Goal: Check status: Check status

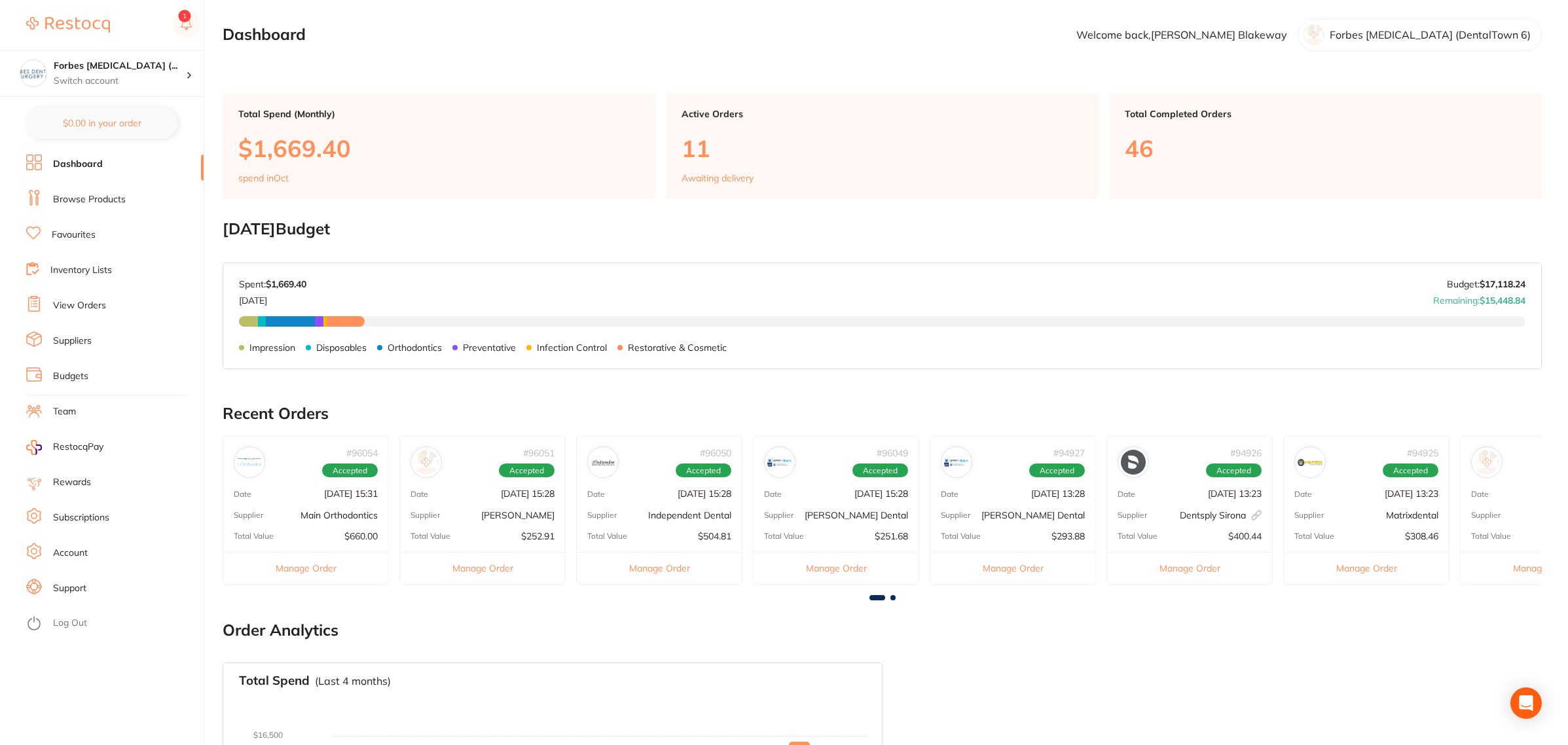
click at [97, 314] on li "View Orders" at bounding box center [115, 306] width 178 height 20
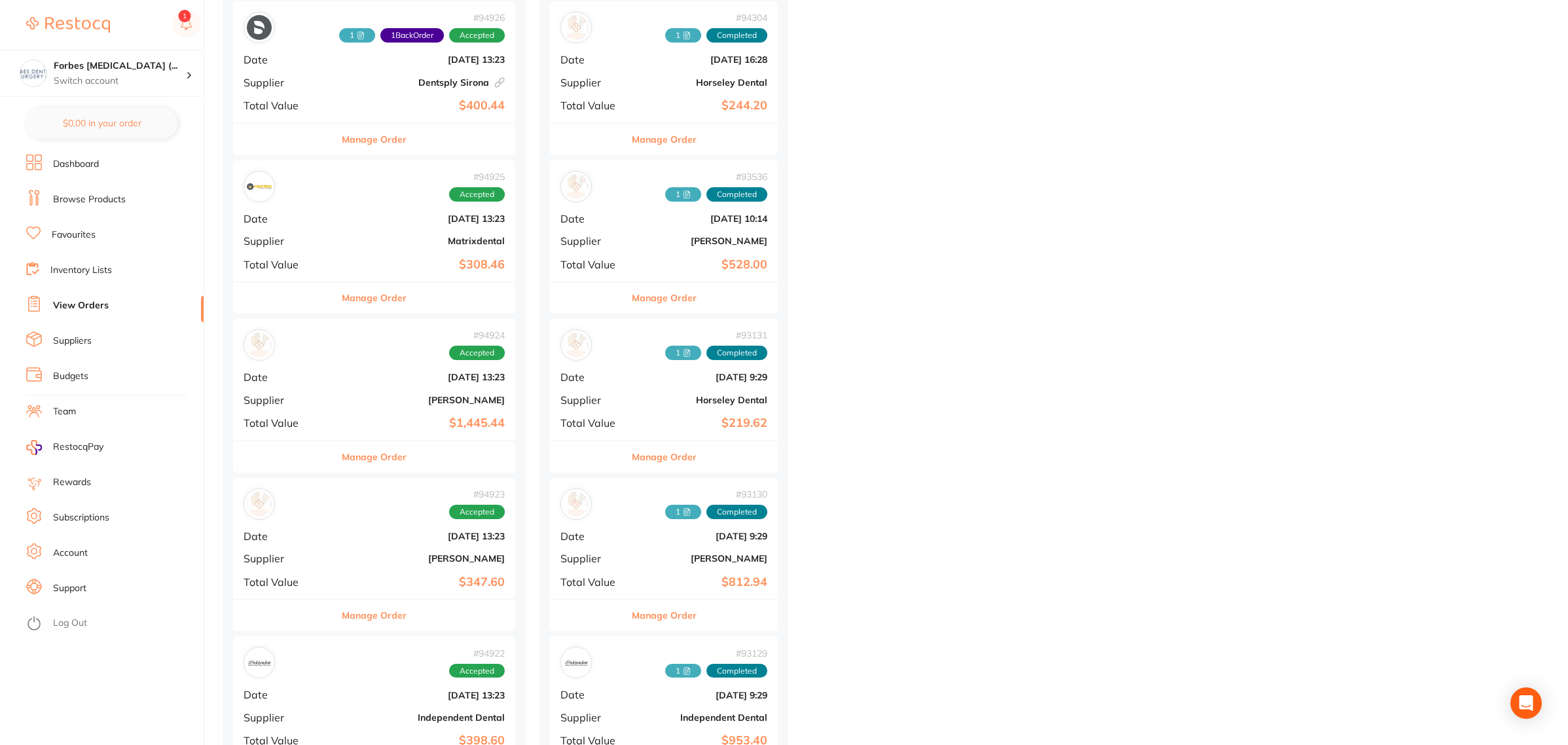
scroll to position [1063, 0]
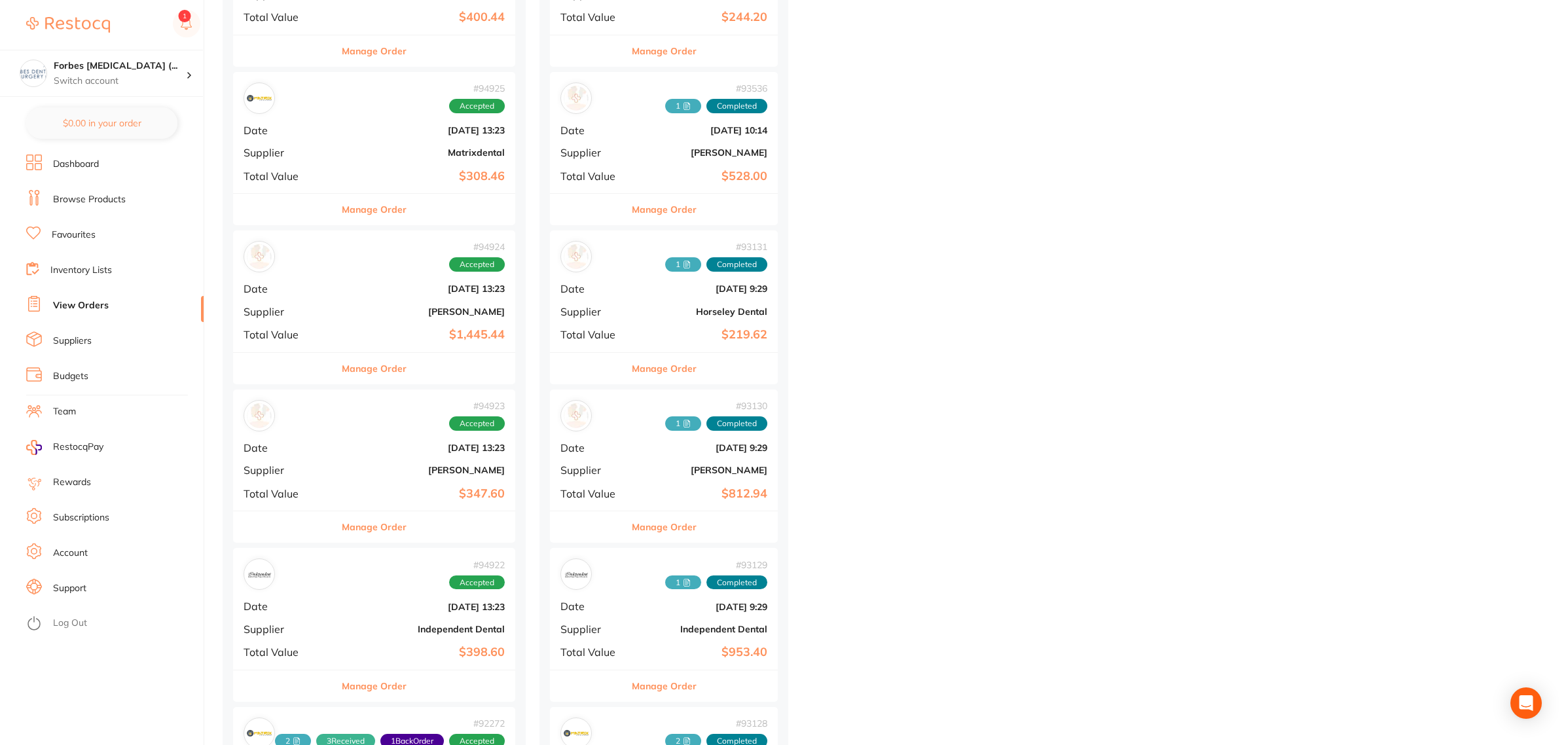
drag, startPoint x: 392, startPoint y: 314, endPoint x: 399, endPoint y: 351, distance: 37.7
click at [392, 314] on b "[PERSON_NAME]" at bounding box center [421, 311] width 167 height 11
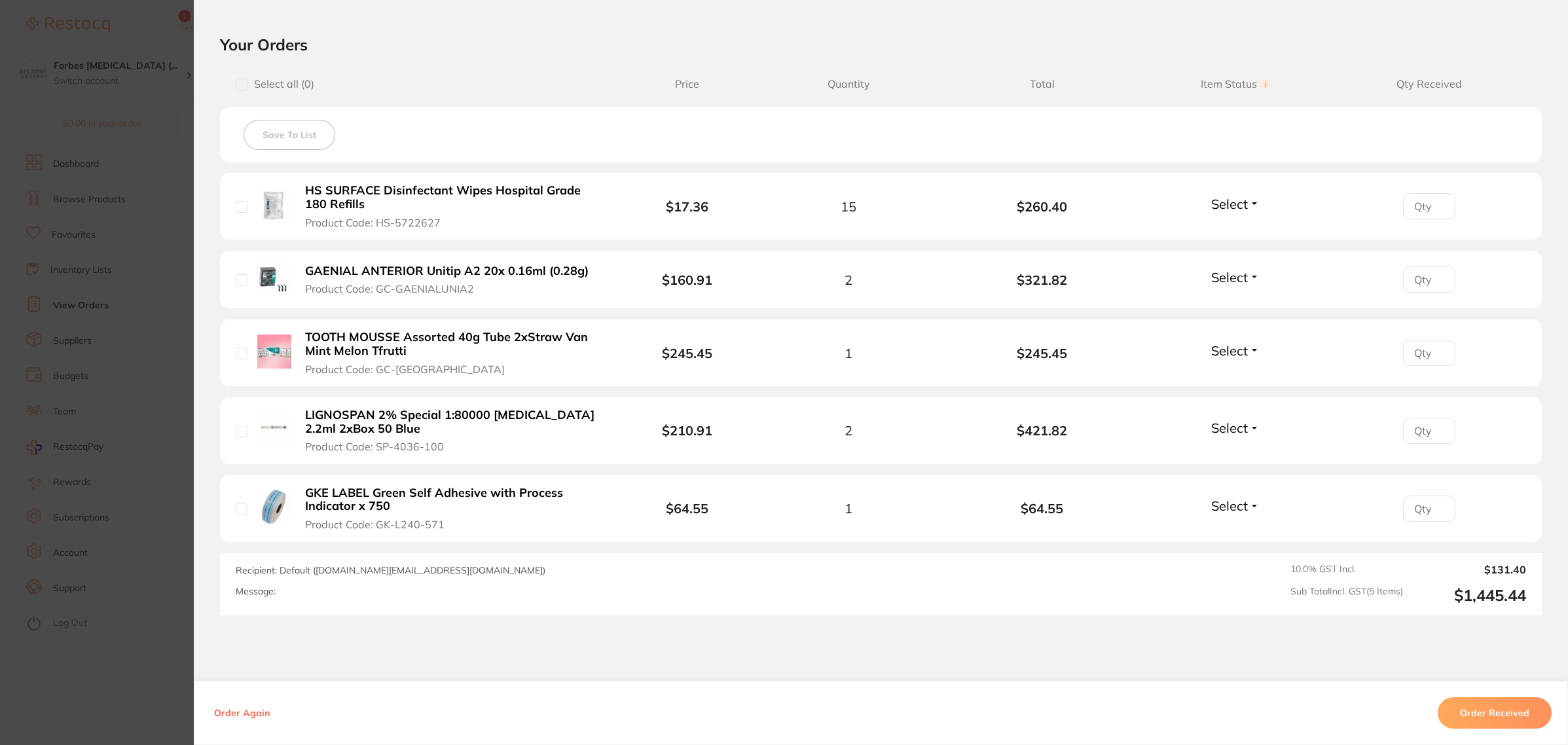
scroll to position [327, 0]
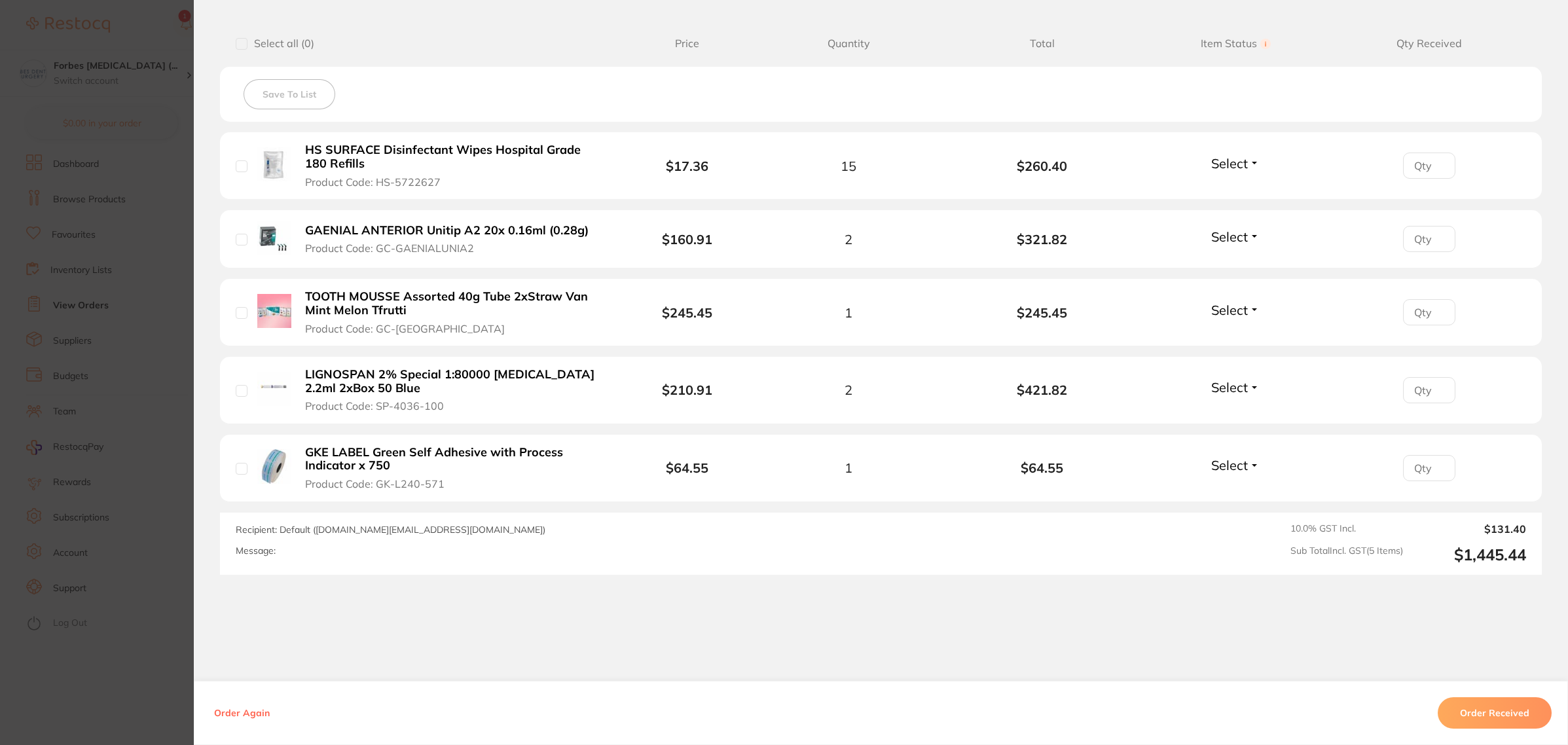
click at [194, 423] on section "Your Orders Select all ( 0 ) Price Quantity Total Item Status You can use this …" at bounding box center [881, 284] width 1374 height 580
click at [165, 424] on section "Order ID: Restocq- 94924 Order Information Accepted Order Order Date [DATE] 13:…" at bounding box center [784, 372] width 1568 height 745
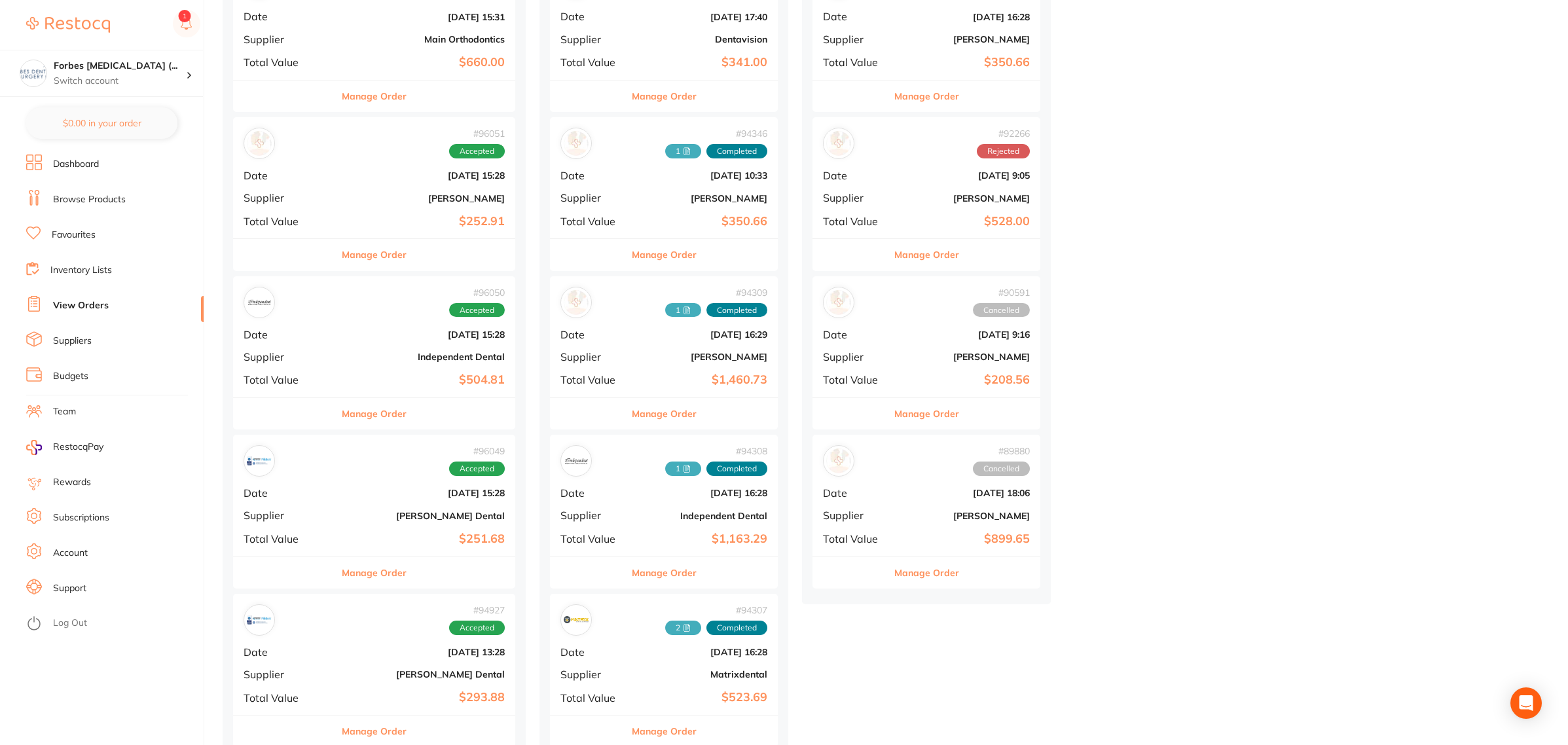
scroll to position [246, 0]
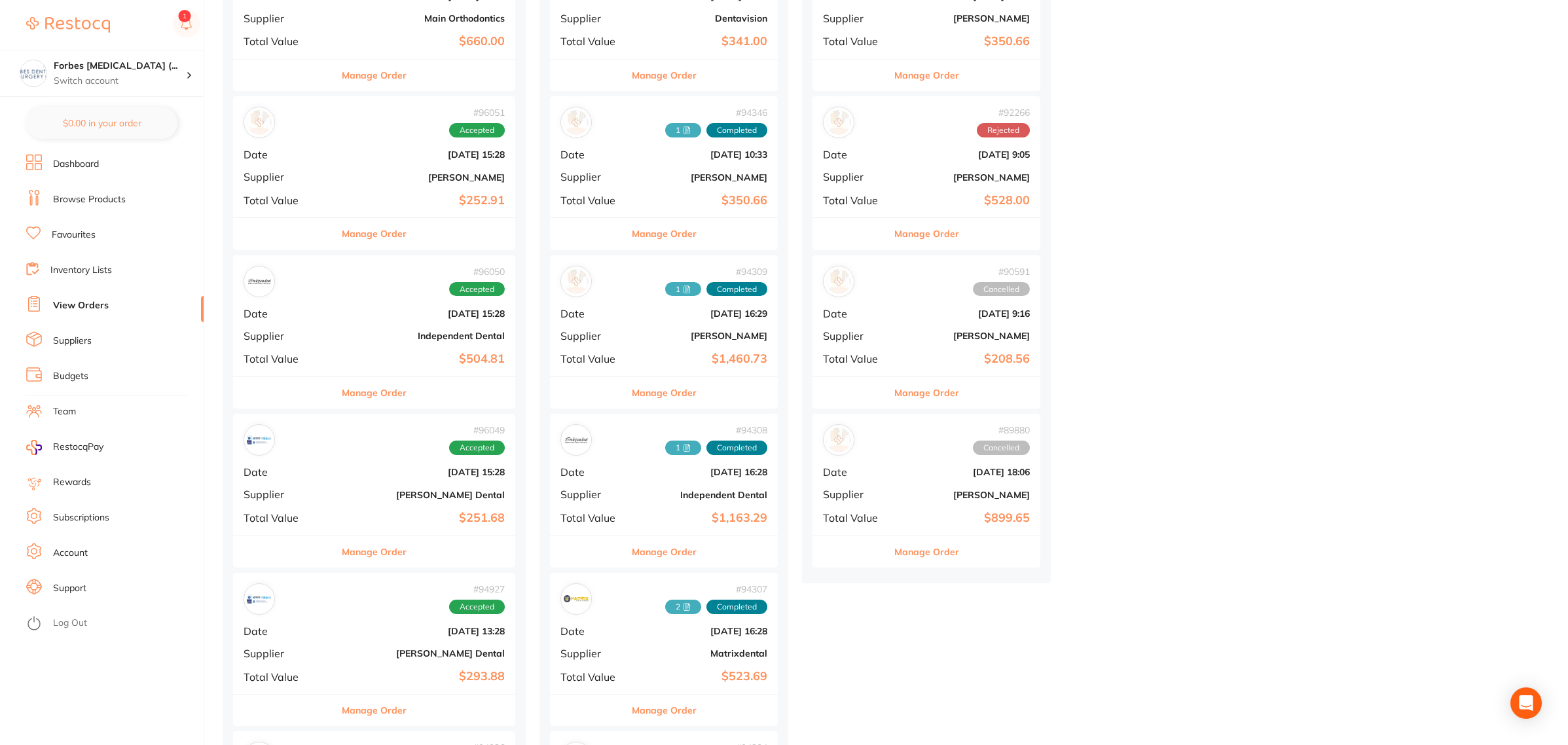
click at [654, 337] on b "[PERSON_NAME]" at bounding box center [702, 335] width 131 height 11
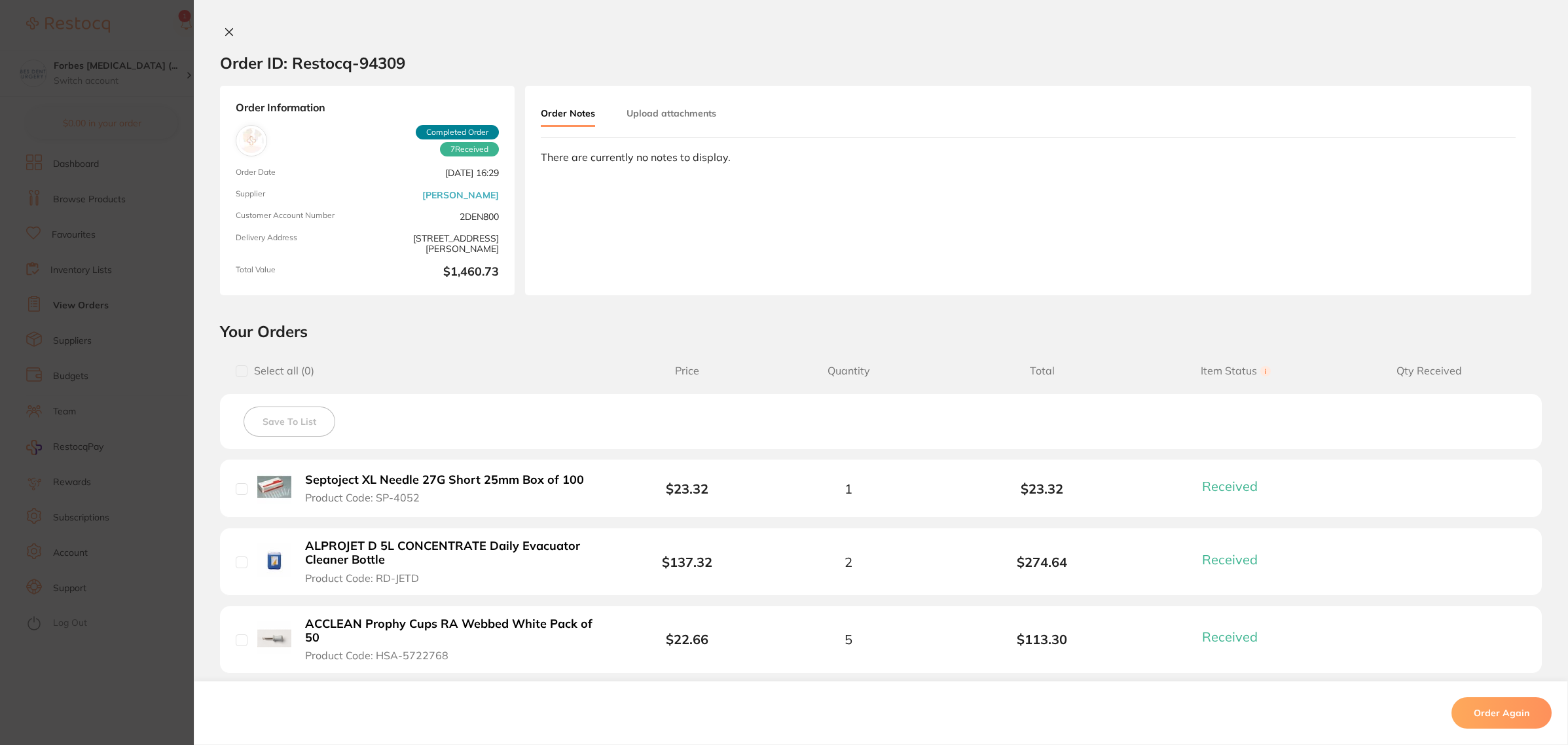
click at [157, 340] on section "Order ID: Restocq- 94309 Order Information 7 Received Completed Order Order Dat…" at bounding box center [784, 372] width 1568 height 745
